Goal: Transaction & Acquisition: Book appointment/travel/reservation

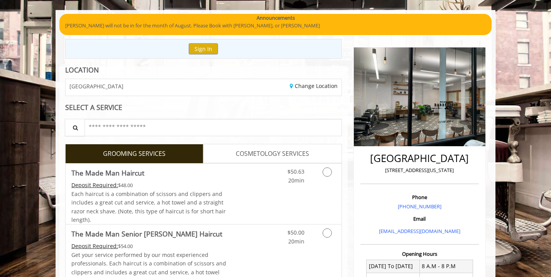
scroll to position [120, 0]
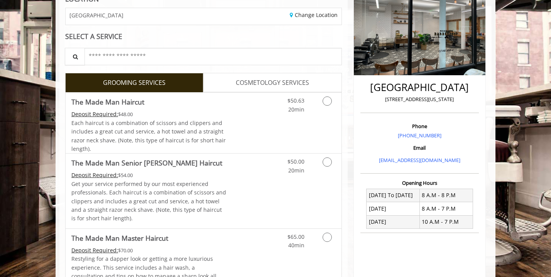
click at [268, 89] on link "COSMETOLOGY SERVICES" at bounding box center [272, 82] width 138 height 19
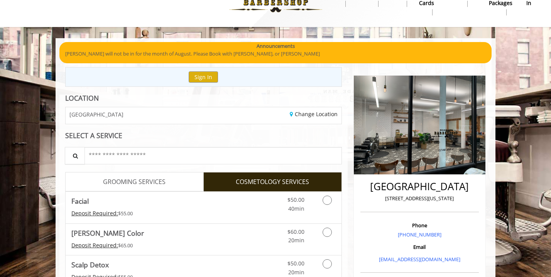
scroll to position [149, 0]
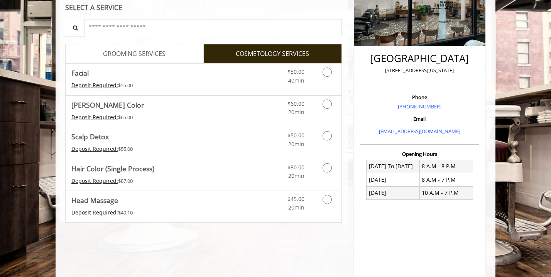
click at [190, 51] on link "GROOMING SERVICES" at bounding box center [134, 53] width 138 height 19
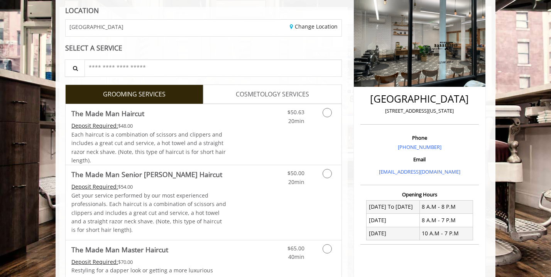
scroll to position [119, 0]
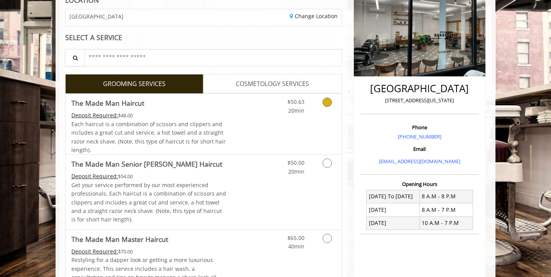
click at [333, 100] on link "Grooming services" at bounding box center [326, 104] width 20 height 21
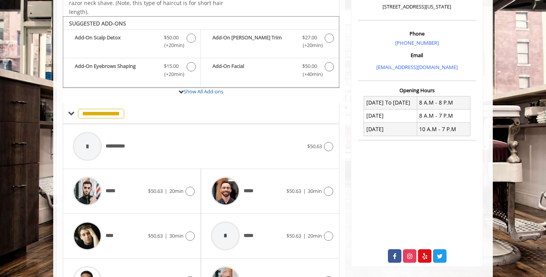
scroll to position [229, 0]
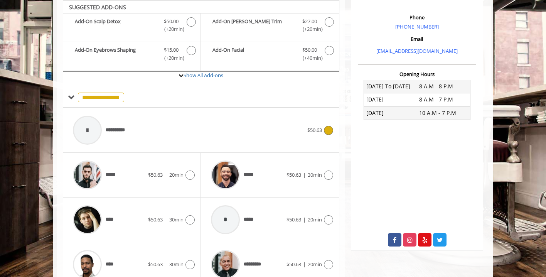
click at [330, 128] on icon at bounding box center [328, 130] width 9 height 9
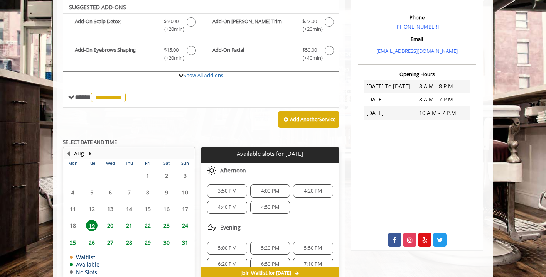
scroll to position [229, 0]
click at [242, 205] on span "4:40 PM" at bounding box center [227, 207] width 33 height 6
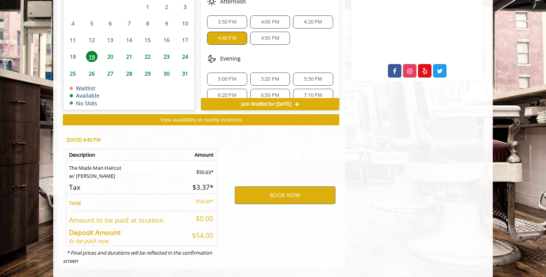
scroll to position [408, 0]
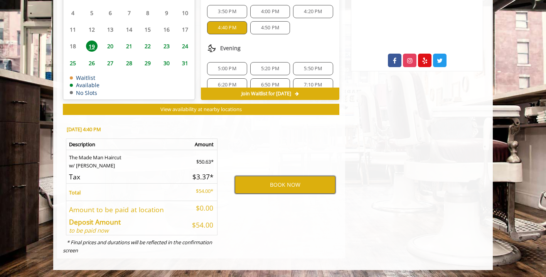
click at [268, 187] on button "BOOK NOW" at bounding box center [285, 185] width 101 height 18
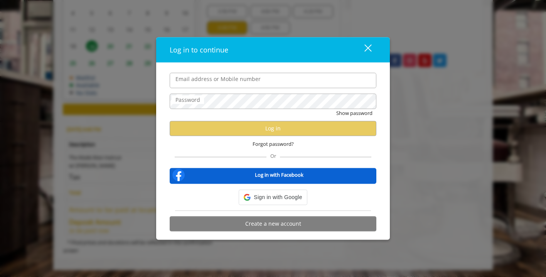
type input "**********"
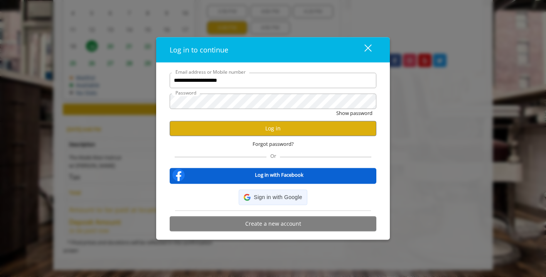
scroll to position [0, 0]
click at [304, 127] on button "Log in" at bounding box center [273, 128] width 207 height 15
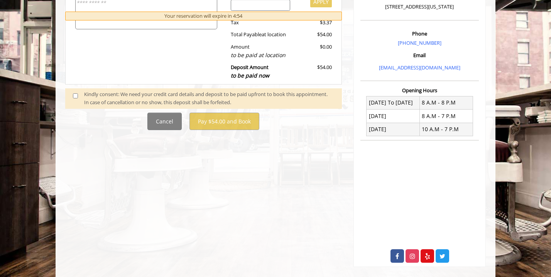
scroll to position [83, 0]
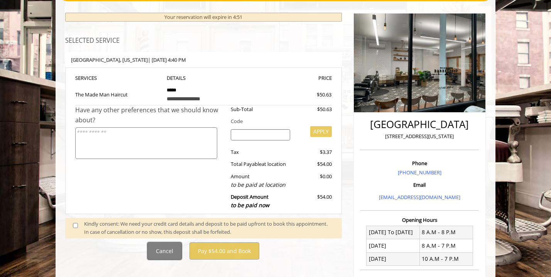
click at [161, 253] on button "Cancel" at bounding box center [164, 250] width 34 height 17
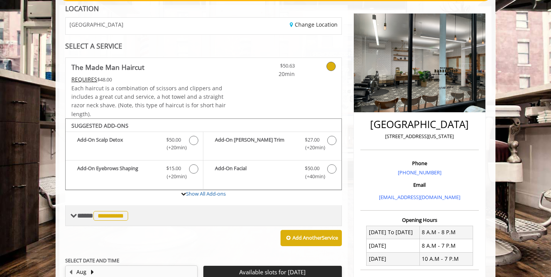
click at [108, 216] on span "**********" at bounding box center [110, 216] width 35 height 10
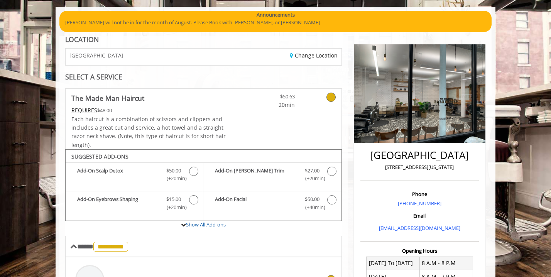
scroll to position [112, 0]
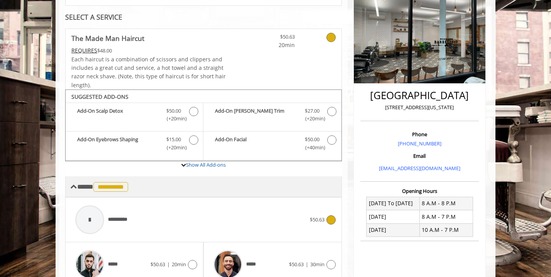
click at [78, 191] on div "**********" at bounding box center [100, 186] width 60 height 11
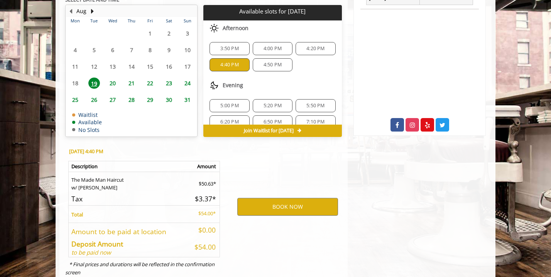
scroll to position [363, 0]
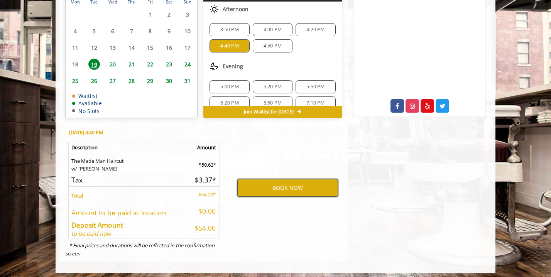
click at [316, 191] on button "BOOK NOW" at bounding box center [287, 188] width 101 height 18
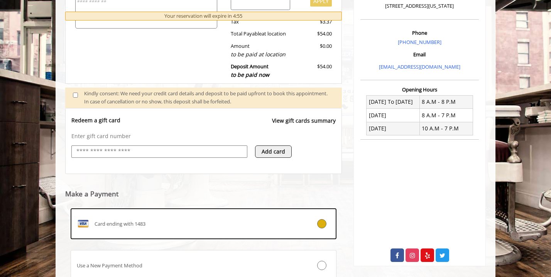
scroll to position [274, 0]
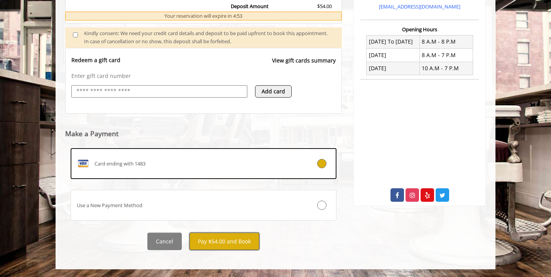
click at [234, 240] on button "Pay $54.00 and Book" at bounding box center [224, 241] width 70 height 17
